Goal: Check status: Check status

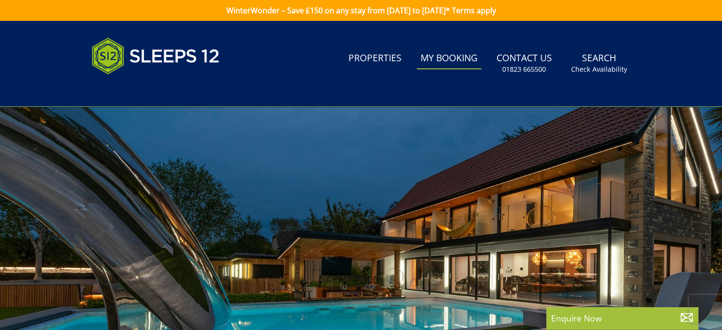
click at [435, 59] on link "My Booking" at bounding box center [449, 58] width 65 height 21
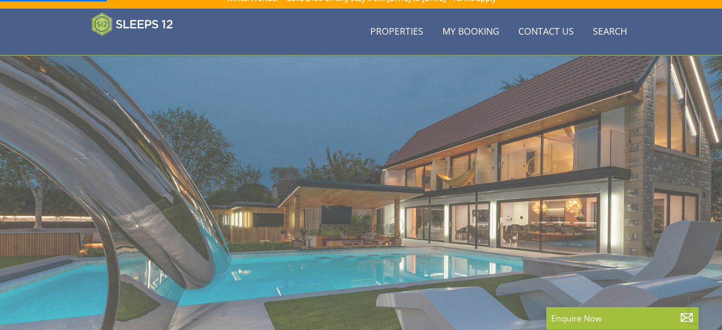
scroll to position [139, 0]
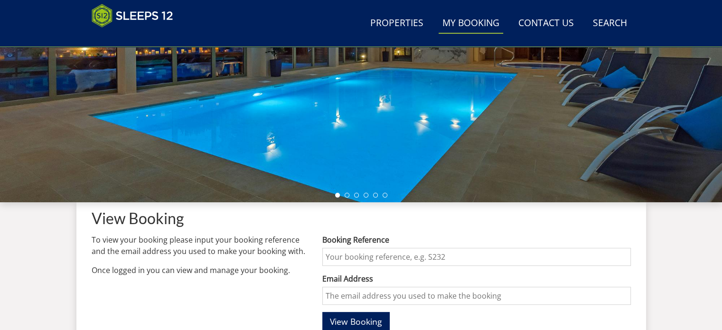
scroll to position [332, 0]
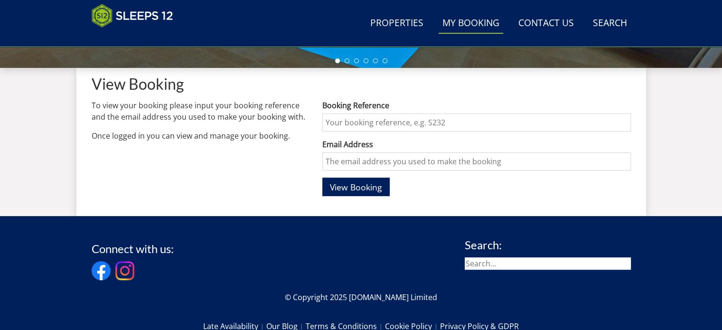
click at [395, 122] on input "Booking Reference" at bounding box center [476, 123] width 308 height 18
type input "S40707"
click at [377, 165] on input "Email Address" at bounding box center [476, 161] width 308 height 18
type input "[PERSON_NAME][EMAIL_ADDRESS][PERSON_NAME][DOMAIN_NAME]"
click at [352, 181] on span "View Booking" at bounding box center [356, 186] width 52 height 11
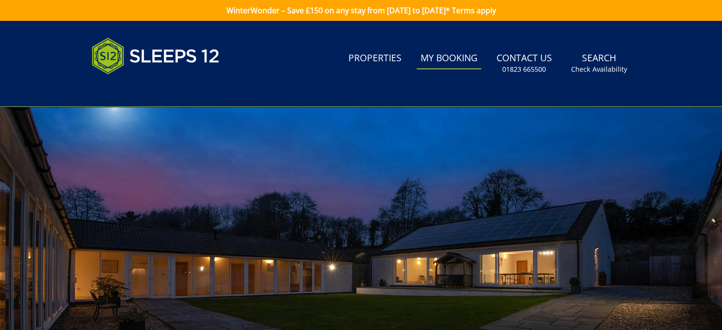
click at [462, 59] on link "My Booking" at bounding box center [449, 58] width 65 height 21
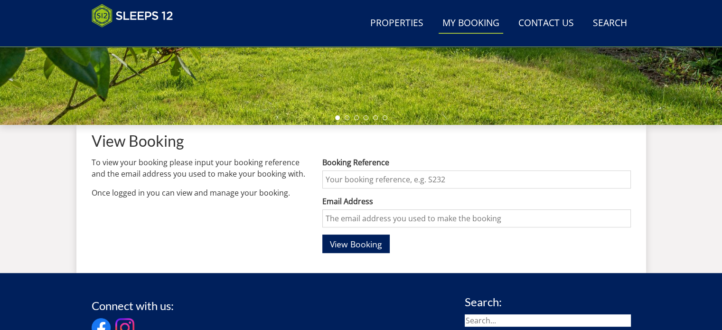
scroll to position [332, 0]
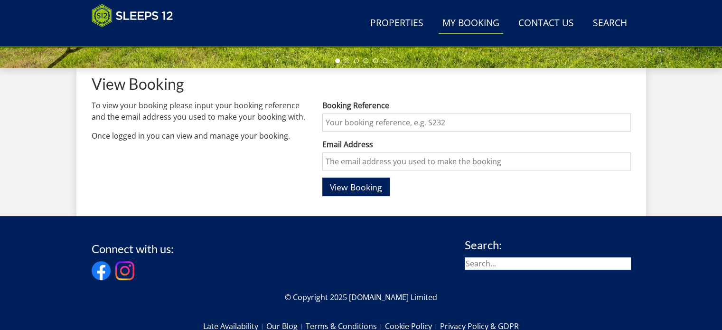
click at [369, 121] on input "Booking Reference" at bounding box center [476, 123] width 308 height 18
type input "s45604"
click at [374, 163] on input "Email Address" at bounding box center [476, 161] width 308 height 18
type input "[PERSON_NAME][EMAIL_ADDRESS][PERSON_NAME][DOMAIN_NAME]"
click at [356, 186] on span "View Booking" at bounding box center [356, 186] width 52 height 11
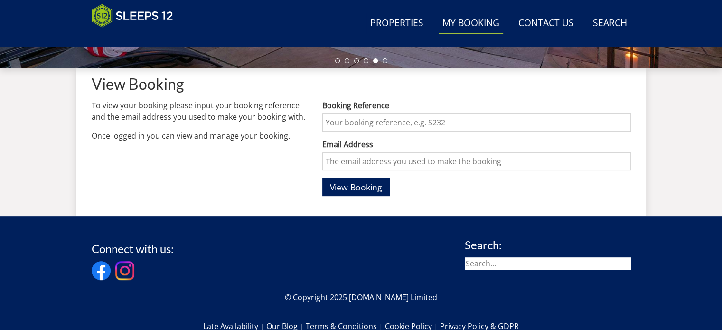
click at [351, 123] on input "Booking Reference" at bounding box center [476, 123] width 308 height 18
paste input "S45604"
type input "S45604"
click at [348, 163] on input "Email Address" at bounding box center [476, 161] width 308 height 18
type input "[PERSON_NAME][EMAIL_ADDRESS][PERSON_NAME][DOMAIN_NAME]"
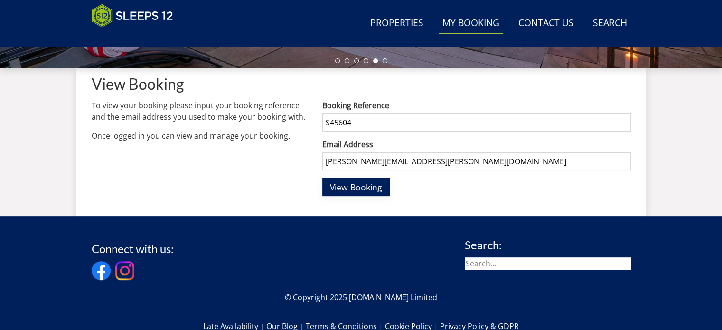
click at [343, 189] on span "View Booking" at bounding box center [356, 186] width 52 height 11
